Goal: Entertainment & Leisure: Browse casually

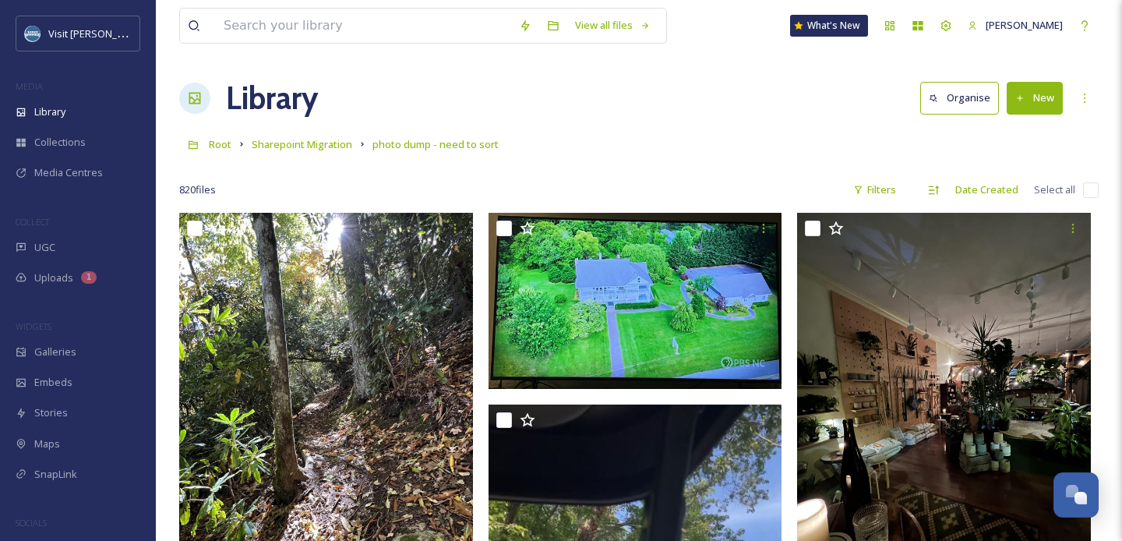
scroll to position [120855, 0]
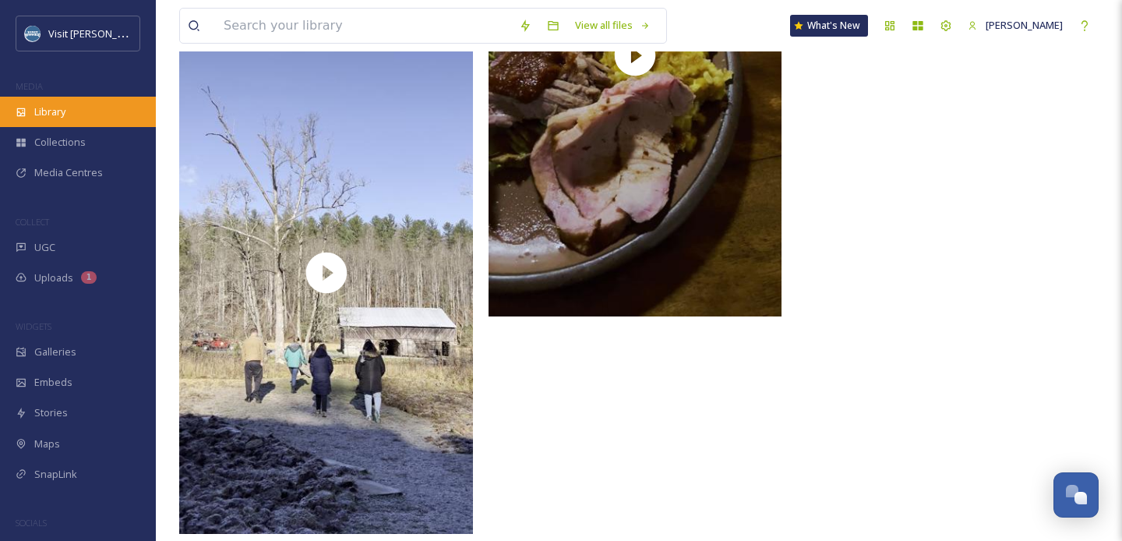
click at [55, 115] on span "Library" at bounding box center [49, 111] width 31 height 15
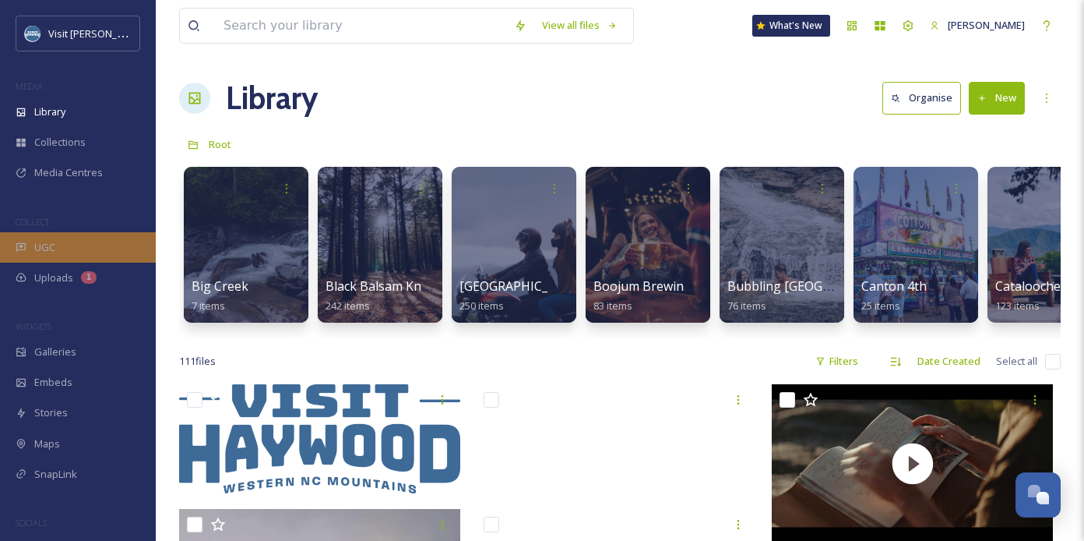
click at [55, 245] on div "UGC" at bounding box center [78, 247] width 156 height 30
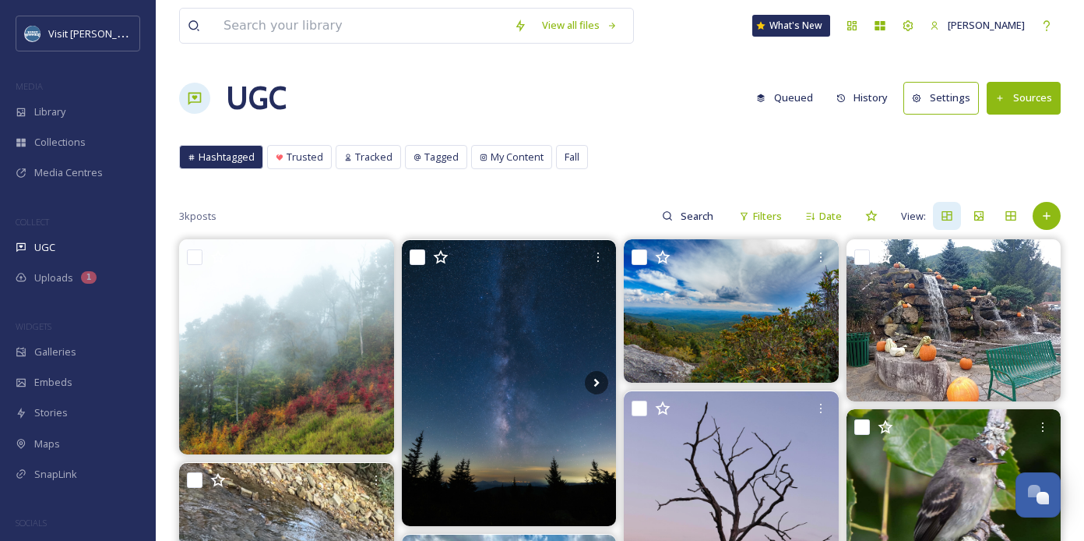
scroll to position [53, 0]
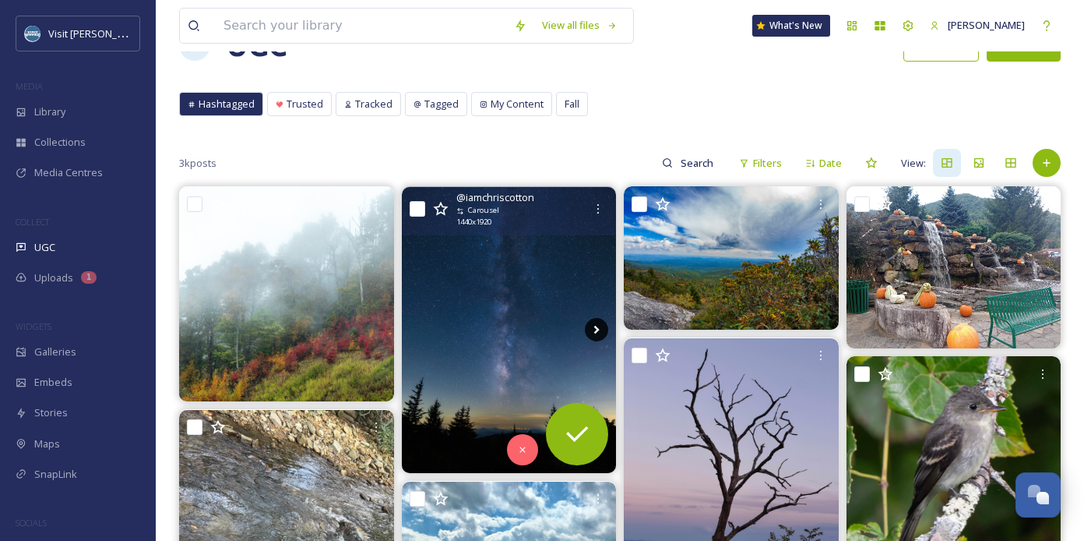
click at [596, 329] on icon at bounding box center [596, 329] width 23 height 23
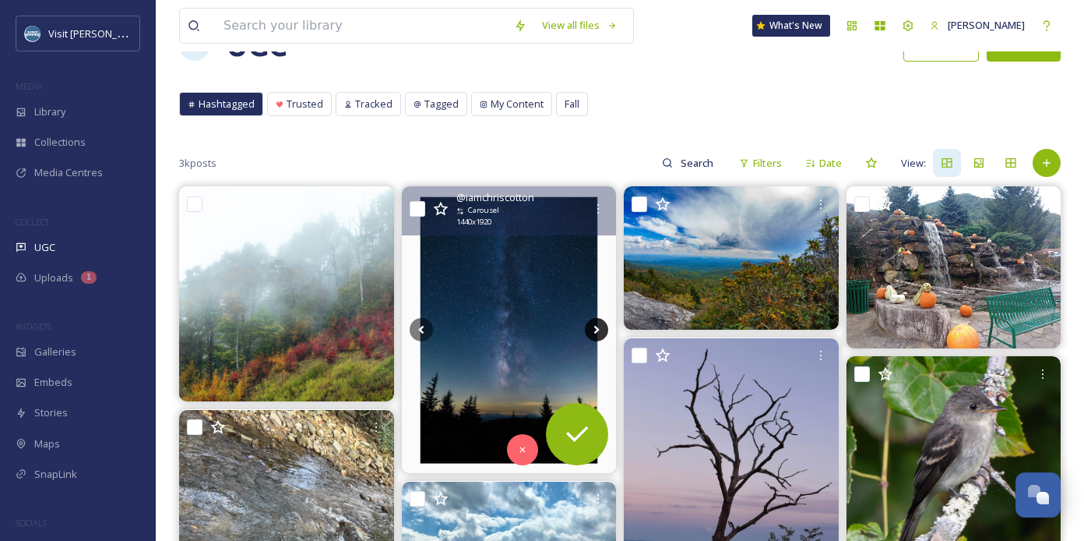
click at [596, 329] on icon at bounding box center [596, 330] width 5 height 9
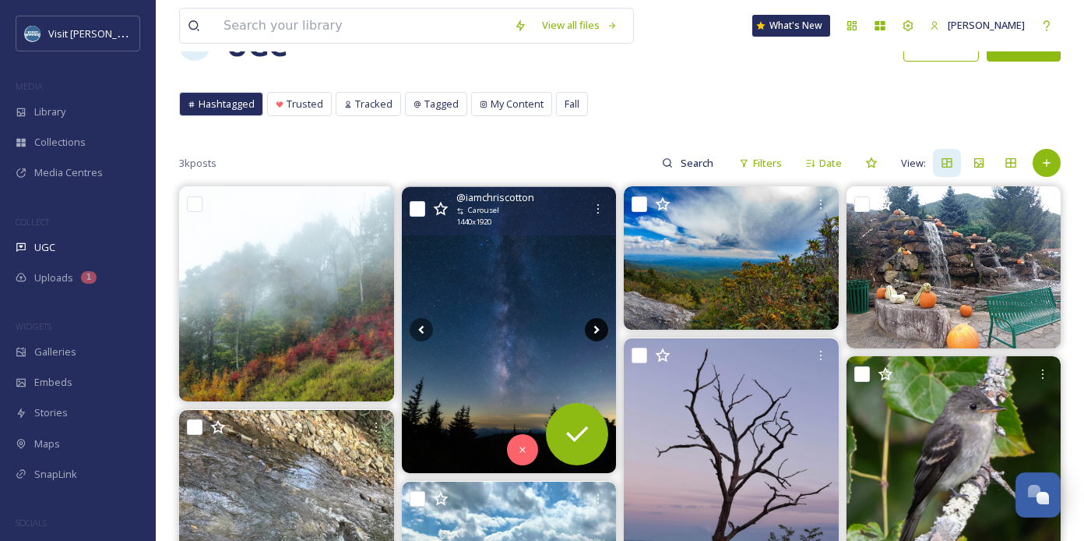
click at [596, 329] on icon at bounding box center [596, 330] width 5 height 9
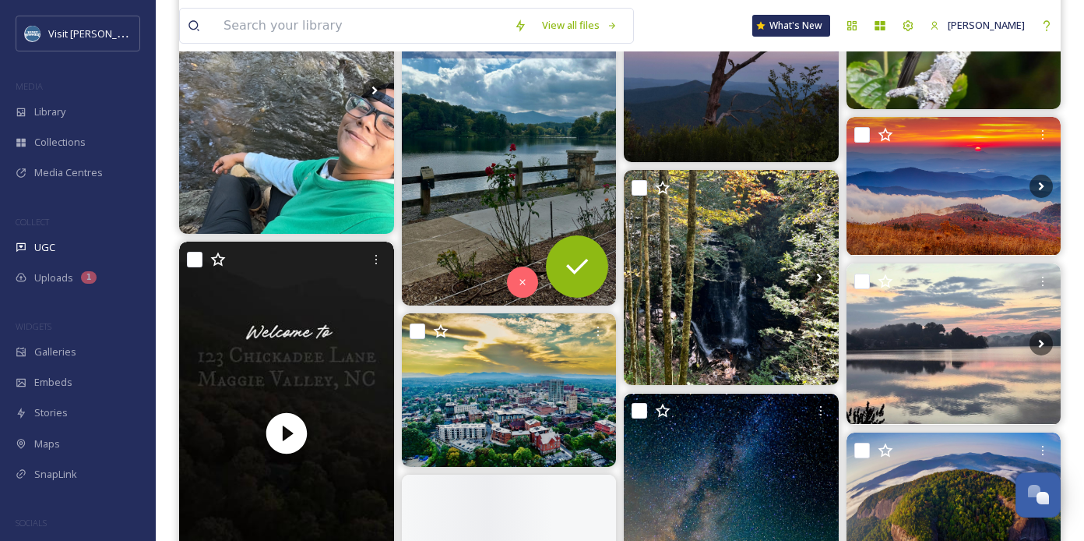
scroll to position [518, 0]
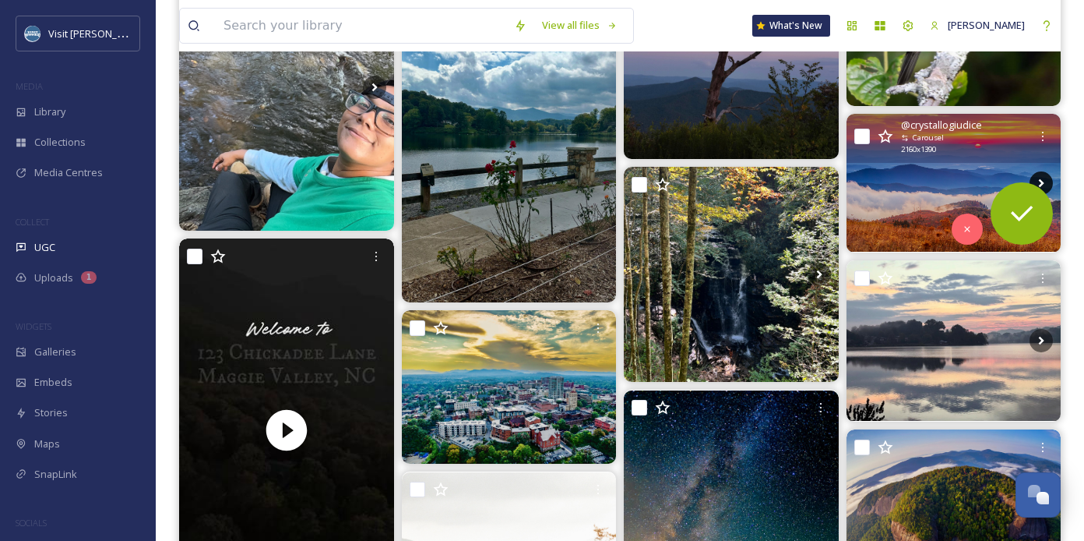
click at [1045, 183] on icon at bounding box center [1041, 182] width 23 height 23
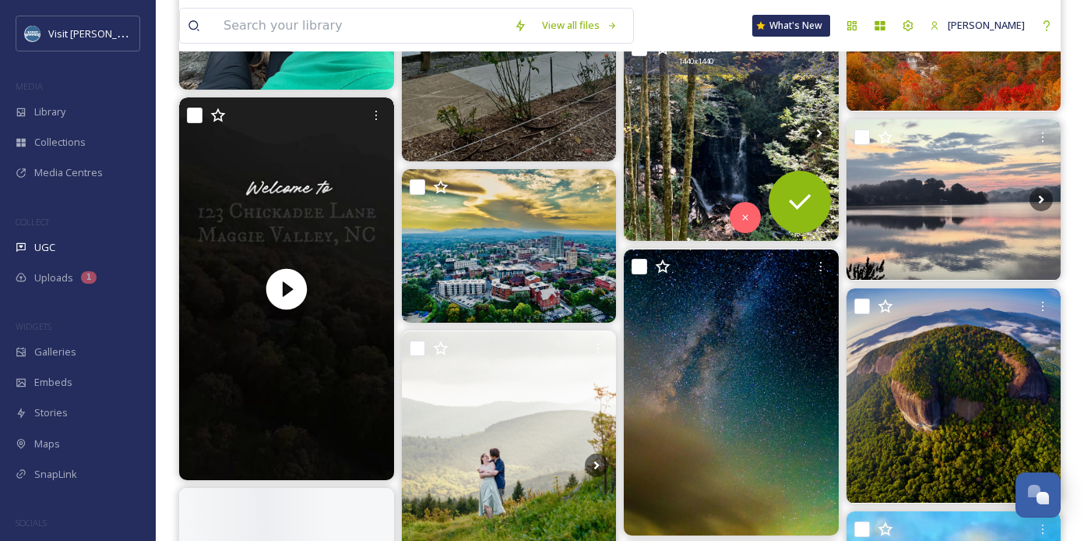
scroll to position [684, 0]
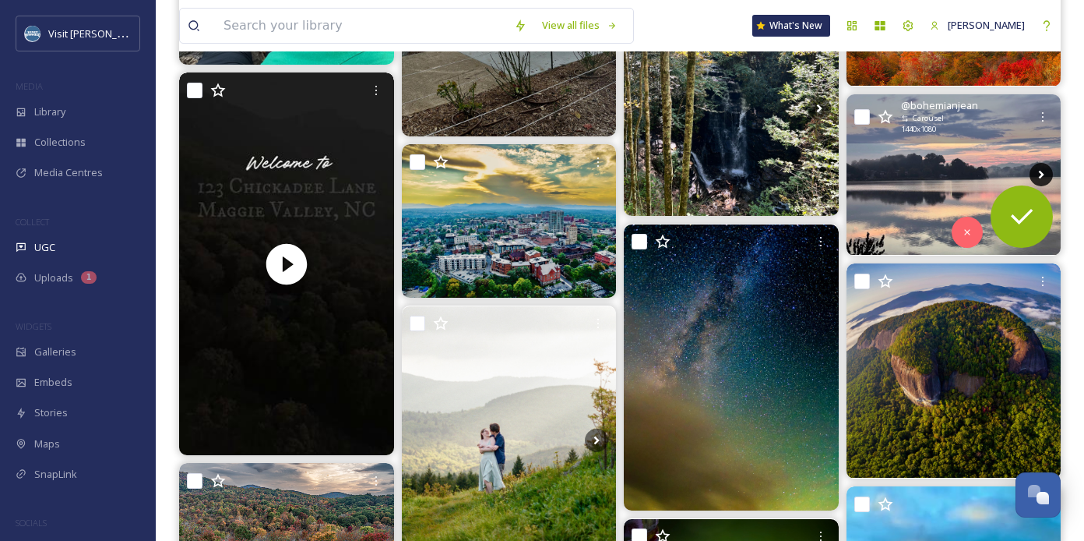
click at [1045, 173] on icon at bounding box center [1041, 174] width 23 height 23
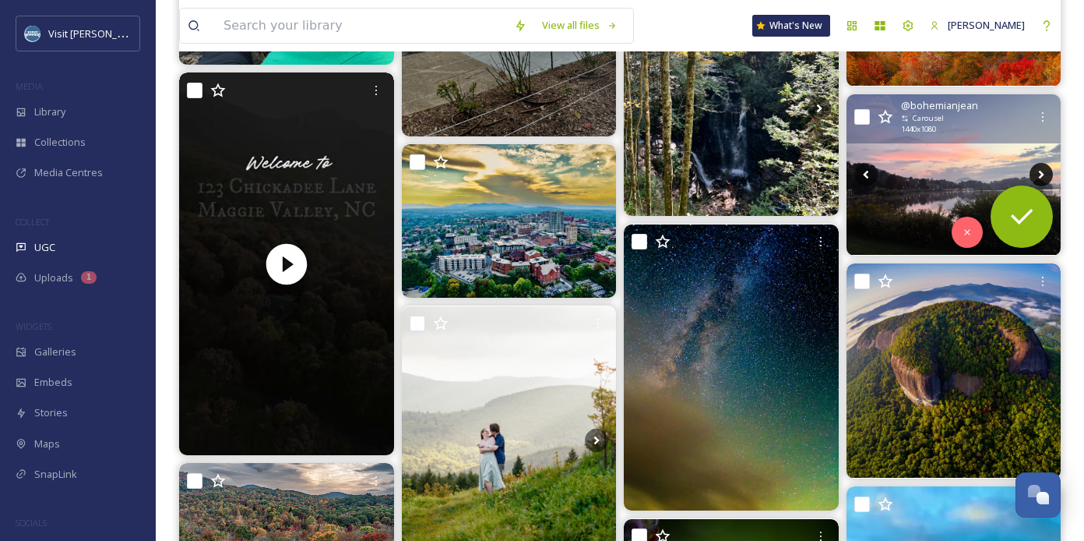
click at [1045, 173] on icon at bounding box center [1041, 174] width 23 height 23
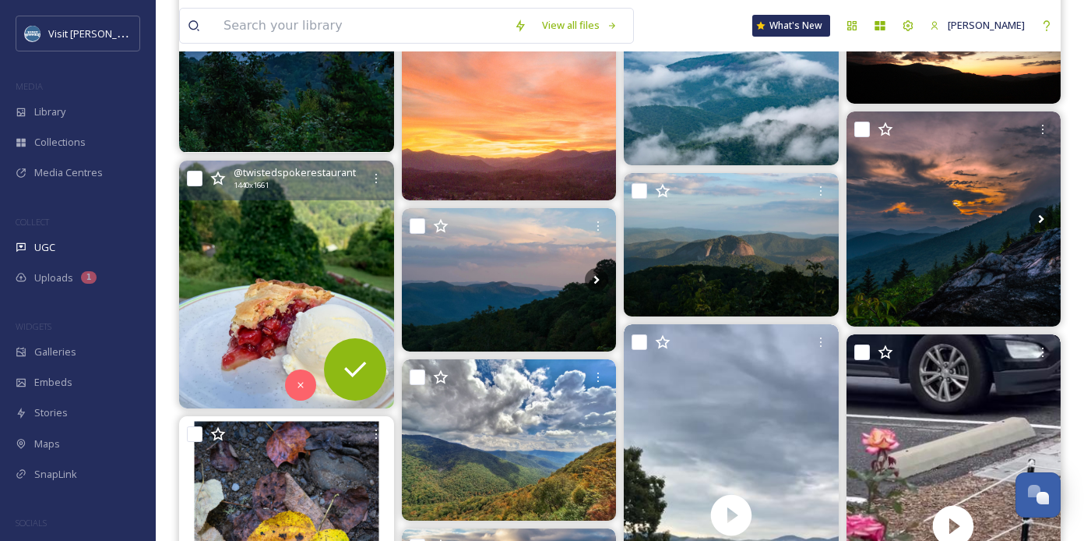
scroll to position [1825, 0]
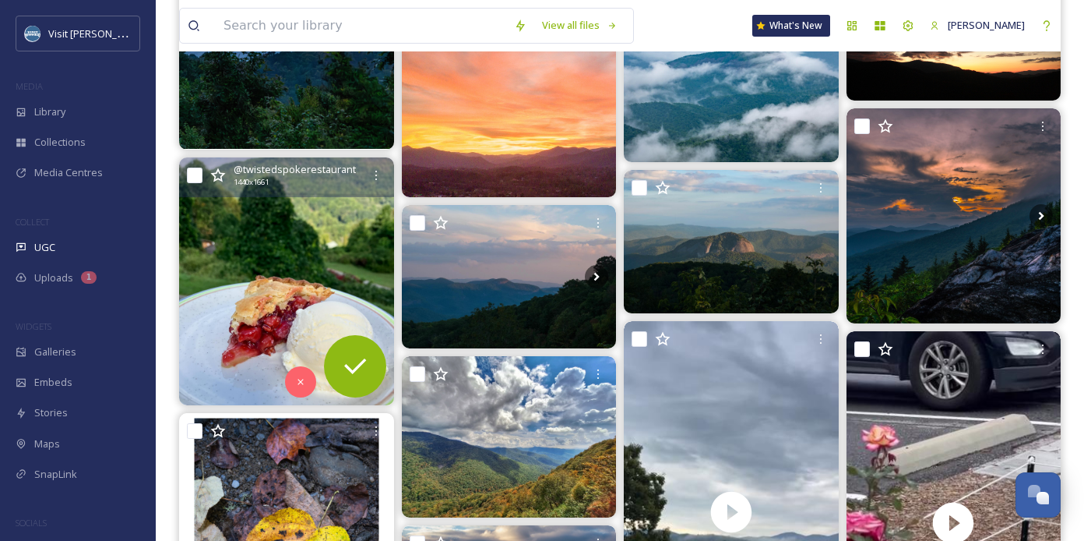
click at [278, 235] on img at bounding box center [286, 281] width 215 height 248
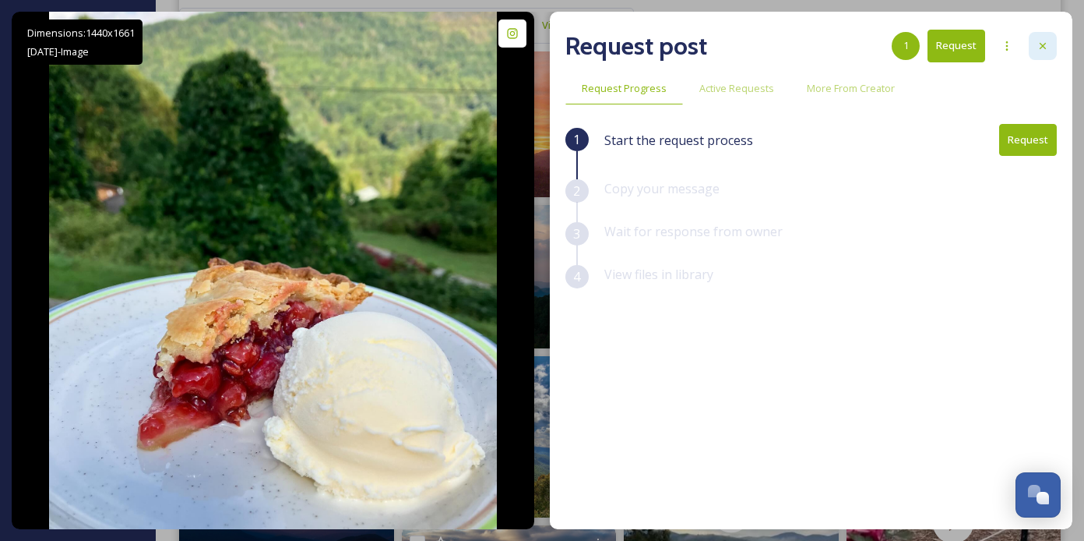
click at [1045, 46] on icon at bounding box center [1043, 46] width 12 height 12
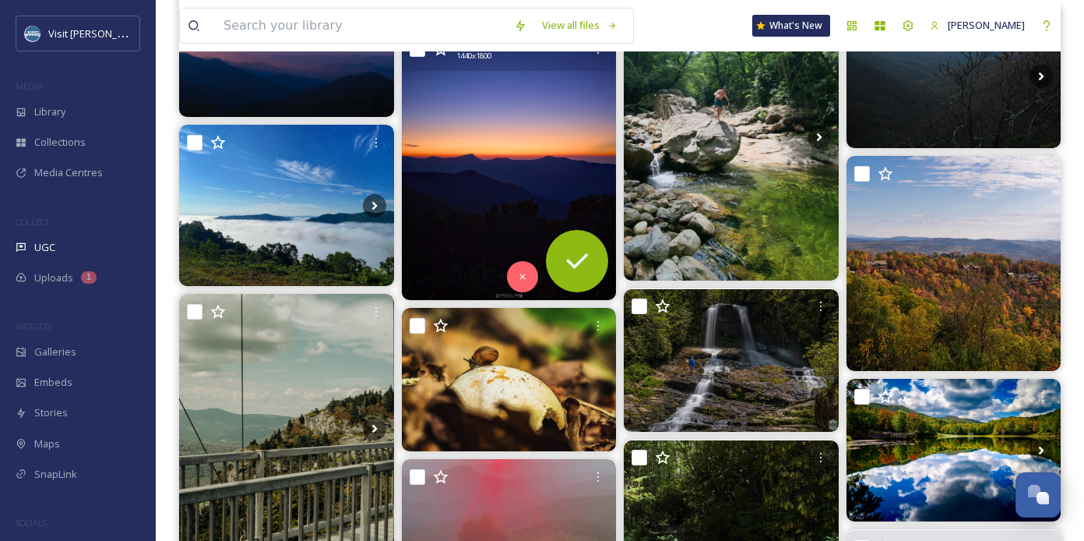
scroll to position [2546, 0]
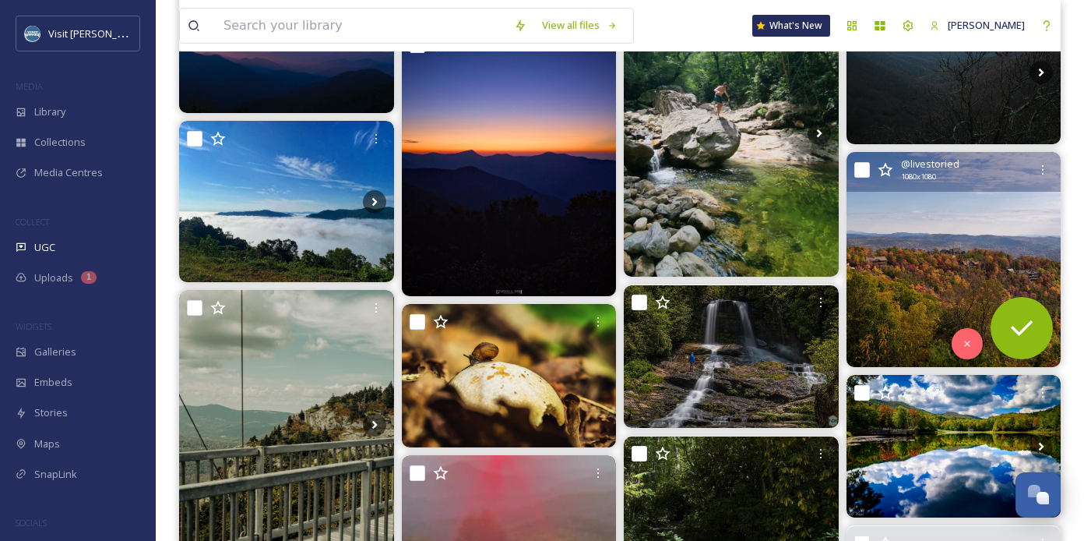
click at [979, 233] on img at bounding box center [954, 259] width 215 height 215
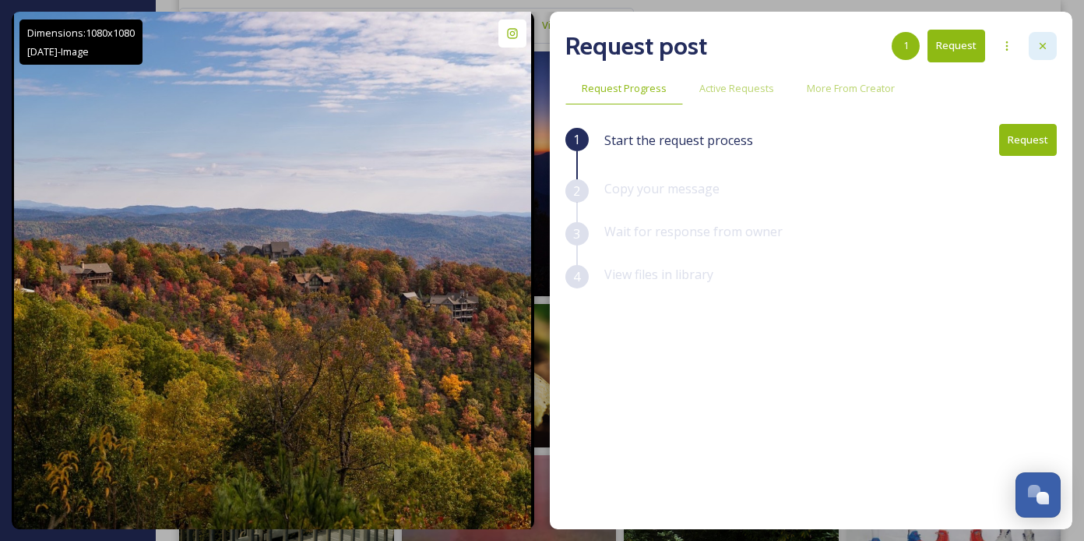
click at [1051, 49] on div at bounding box center [1043, 46] width 28 height 28
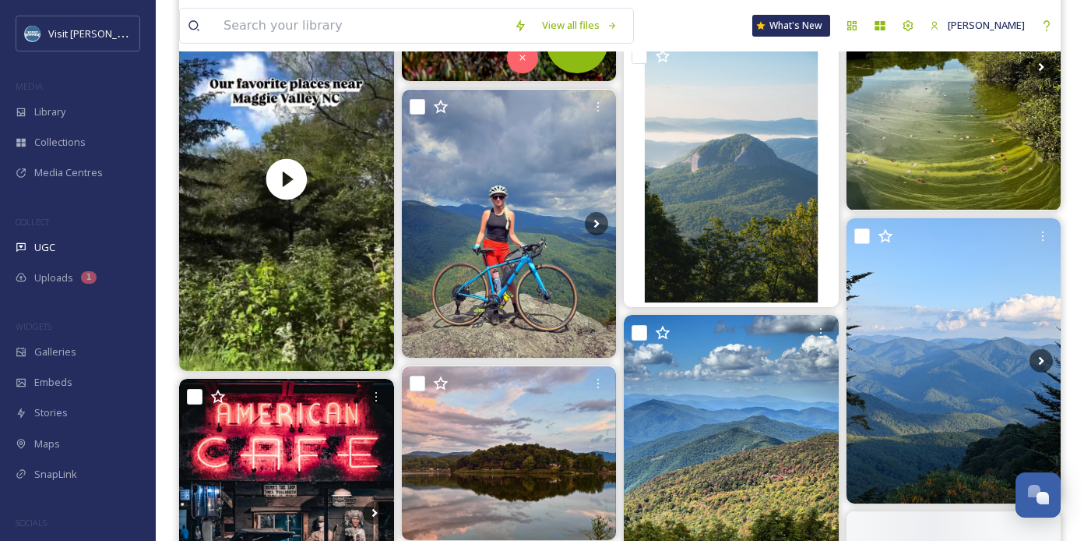
scroll to position [5284, 0]
